Goal: Transaction & Acquisition: Purchase product/service

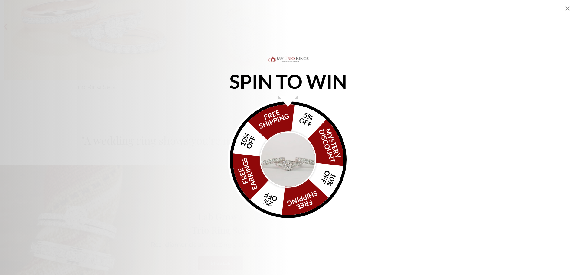
scroll to position [1148, 0]
click at [286, 163] on img "Alia popup" at bounding box center [288, 159] width 57 height 57
click at [289, 165] on img "Alia popup" at bounding box center [288, 159] width 57 height 57
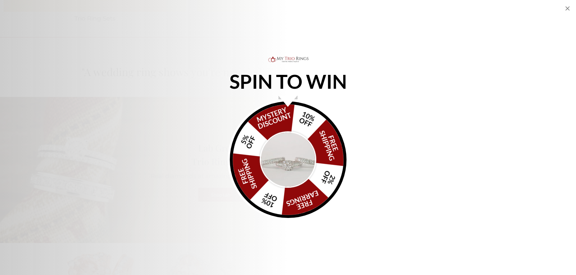
scroll to position [1209, 0]
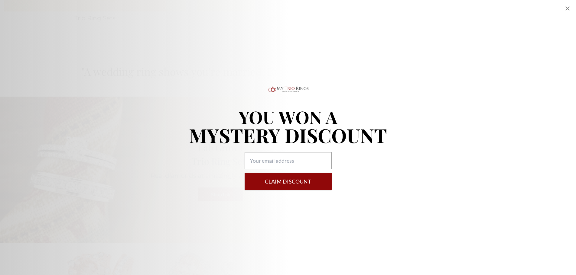
click at [569, 10] on icon "Close popup" at bounding box center [567, 8] width 4 height 4
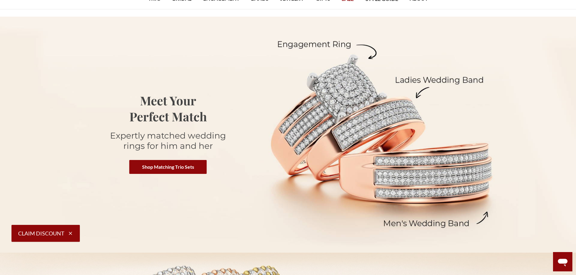
scroll to position [0, 0]
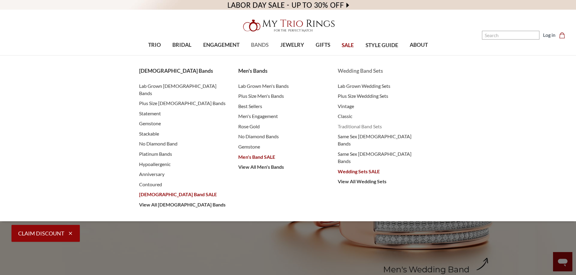
click at [356, 129] on span "Traditional Band Sets" at bounding box center [381, 126] width 87 height 7
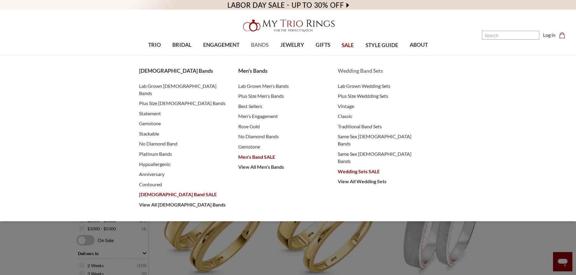
click at [357, 168] on span "Wedding Sets SALE" at bounding box center [381, 171] width 87 height 7
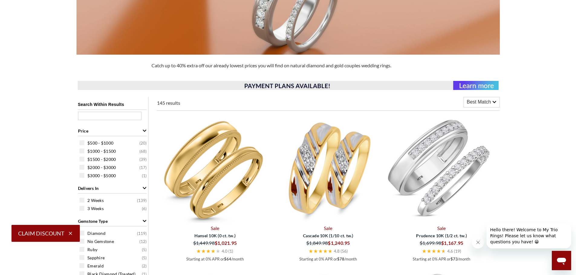
scroll to position [151, 0]
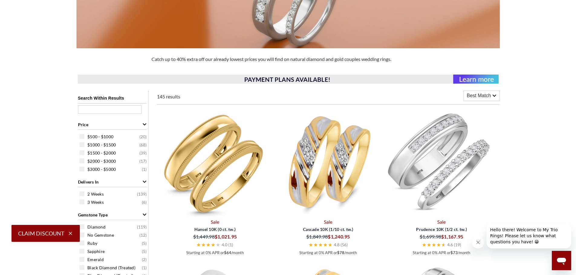
click at [493, 96] on icon at bounding box center [494, 96] width 4 height 2
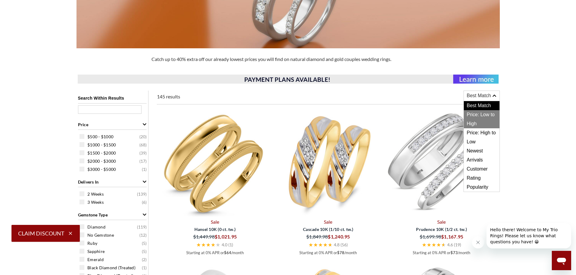
click at [487, 120] on span "Price: Low to High" at bounding box center [482, 119] width 36 height 18
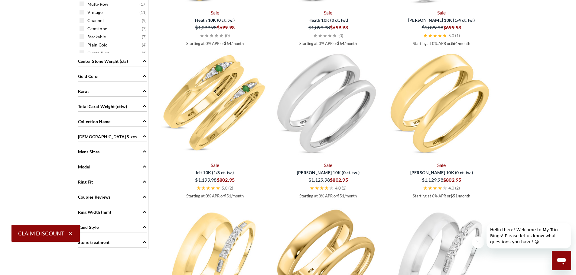
scroll to position [514, 0]
